Goal: Browse casually: Explore the website without a specific task or goal

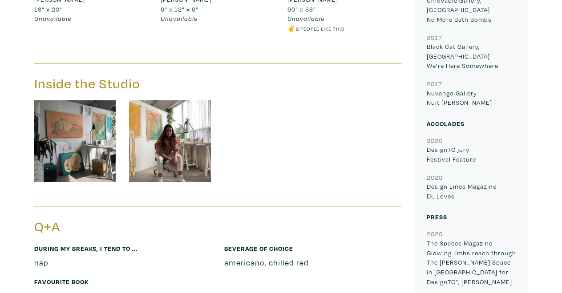
scroll to position [738, 0]
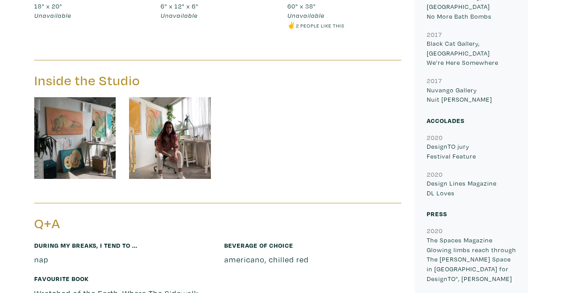
click at [177, 139] on img at bounding box center [170, 138] width 82 height 82
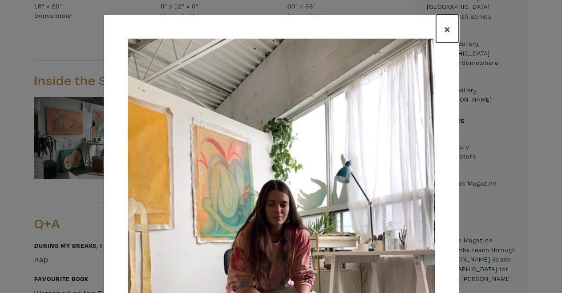
click at [446, 30] on span "×" at bounding box center [447, 29] width 7 height 16
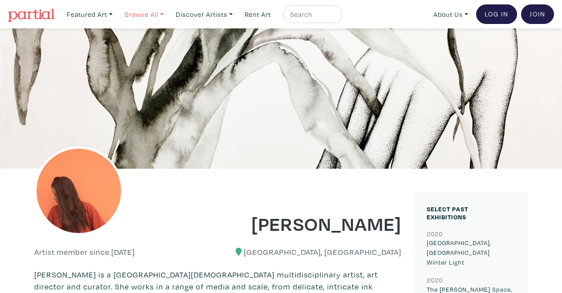
click at [117, 14] on link "Browse All" at bounding box center [90, 14] width 54 height 18
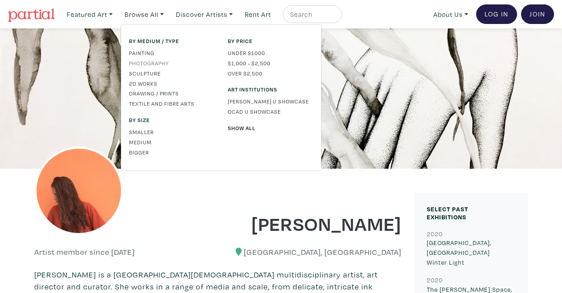
click at [148, 60] on link "Photography" at bounding box center [171, 63] width 85 height 8
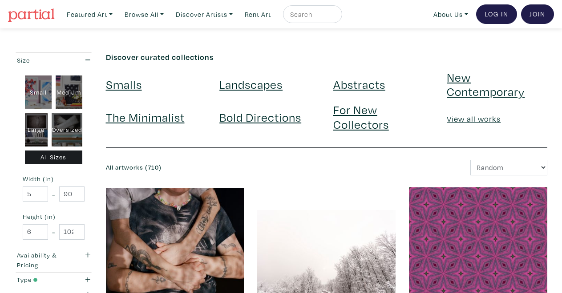
click at [33, 15] on img at bounding box center [31, 14] width 47 height 13
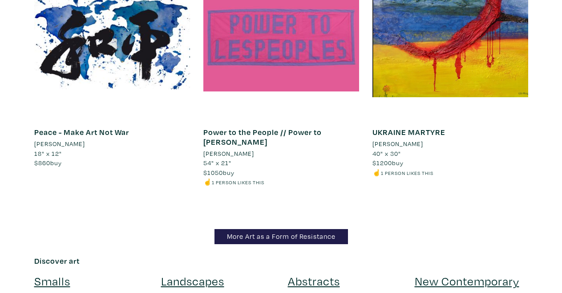
scroll to position [1438, 0]
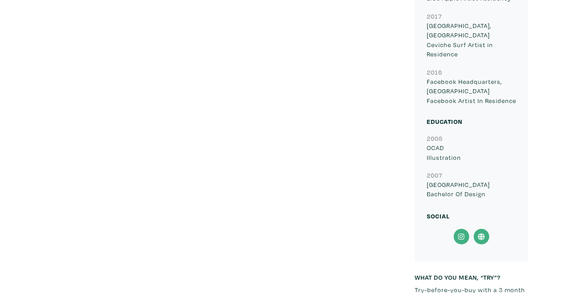
scroll to position [1264, 0]
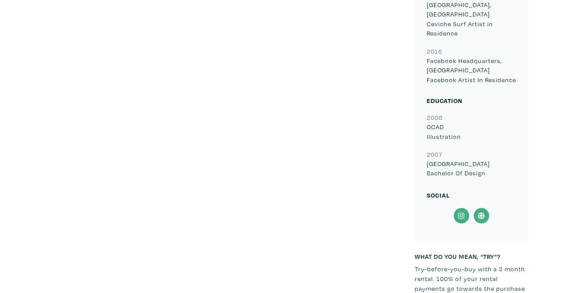
click at [460, 208] on icon at bounding box center [461, 216] width 20 height 16
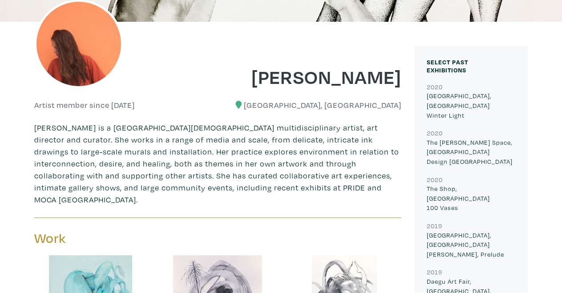
scroll to position [147, 0]
